Goal: Task Accomplishment & Management: Manage account settings

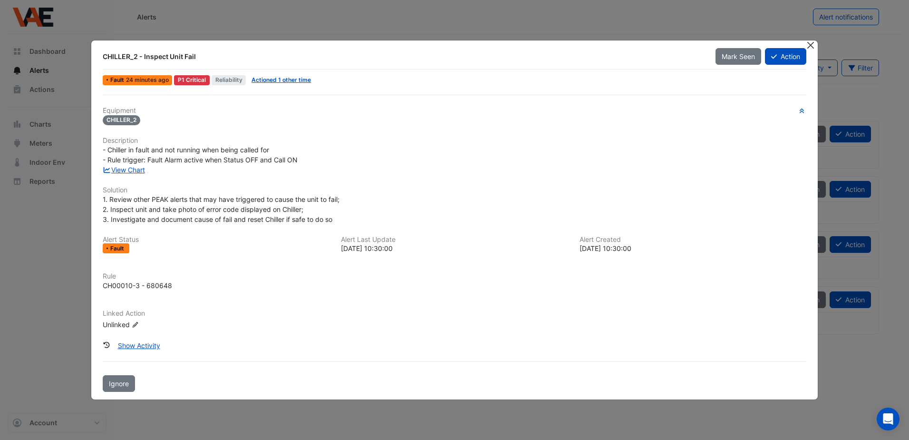
click at [810, 46] on button "Close" at bounding box center [811, 45] width 10 height 10
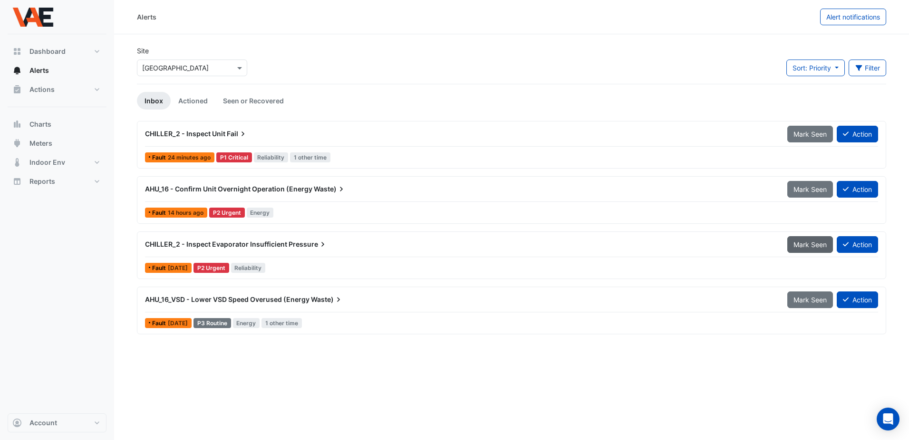
click at [812, 244] on span "Mark Seen" at bounding box center [810, 244] width 33 height 8
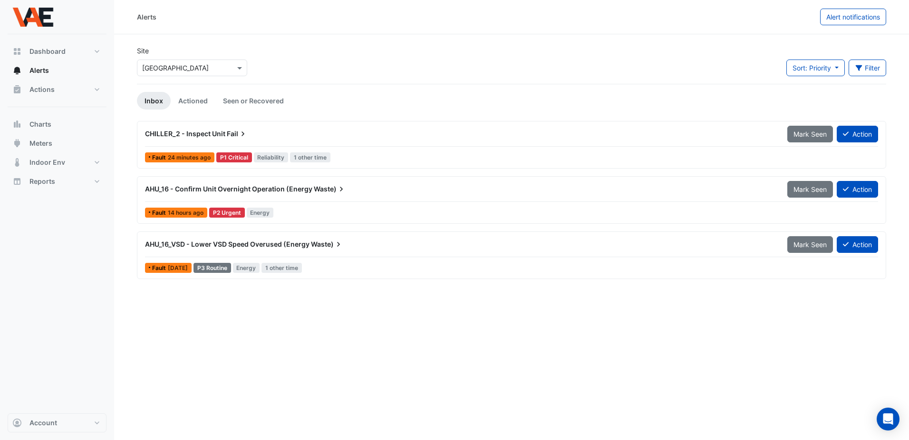
click at [812, 244] on span "Mark Seen" at bounding box center [810, 244] width 33 height 8
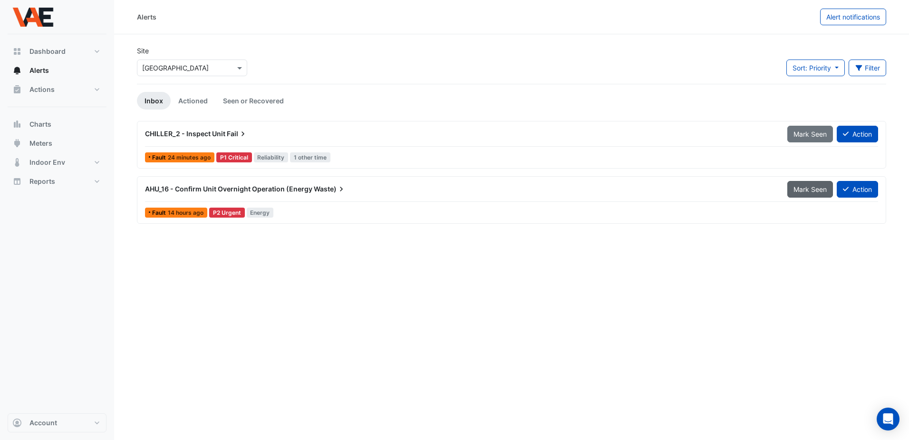
click at [812, 186] on span "Mark Seen" at bounding box center [810, 189] width 33 height 8
